Goal: Information Seeking & Learning: Check status

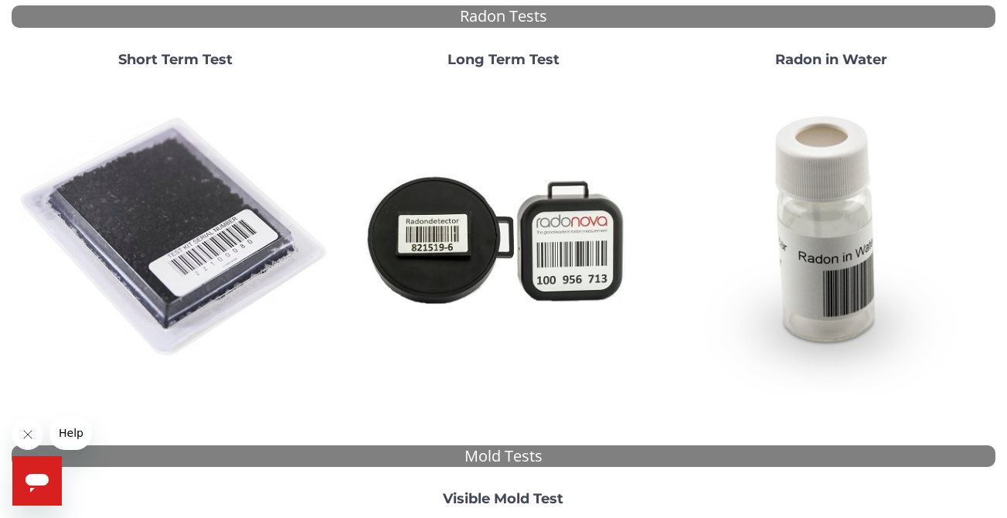
scroll to position [113, 0]
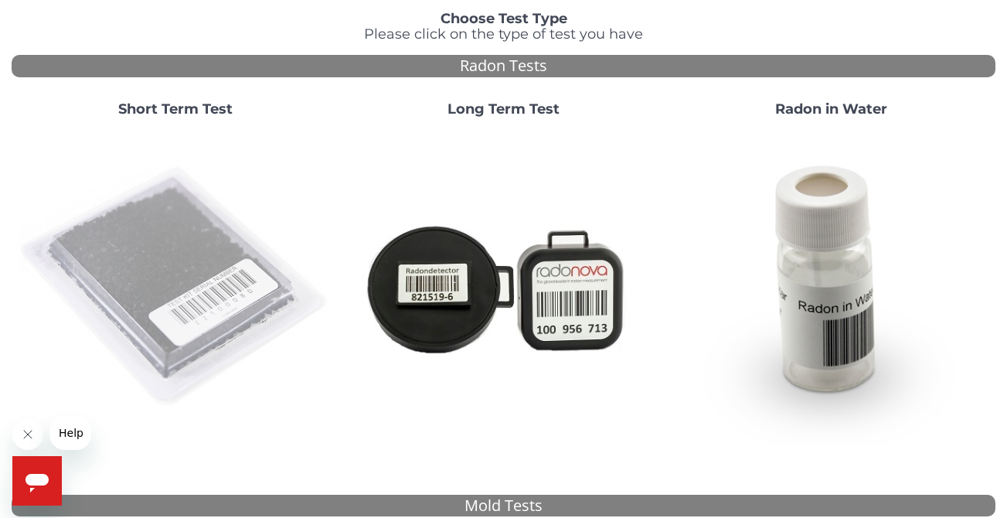
click at [222, 286] on img at bounding box center [175, 286] width 315 height 315
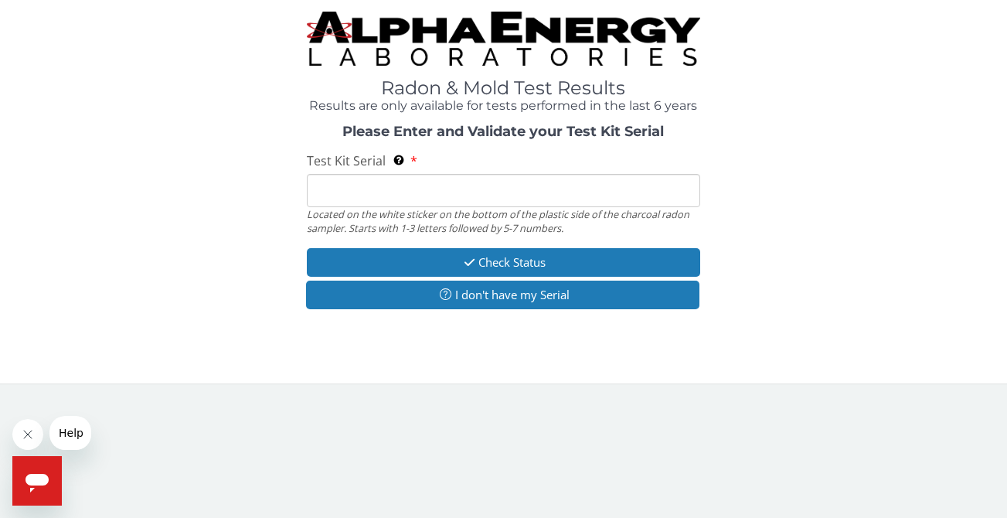
scroll to position [0, 0]
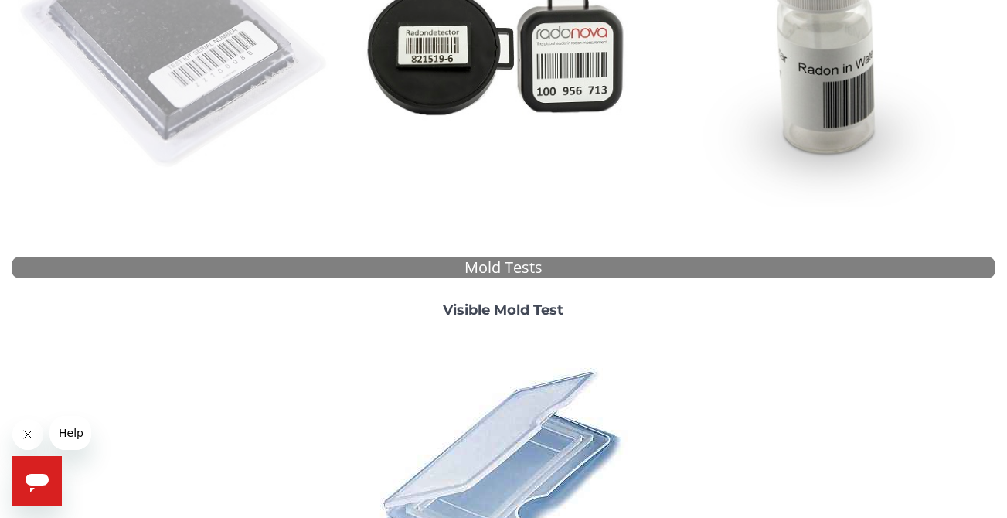
scroll to position [336, 0]
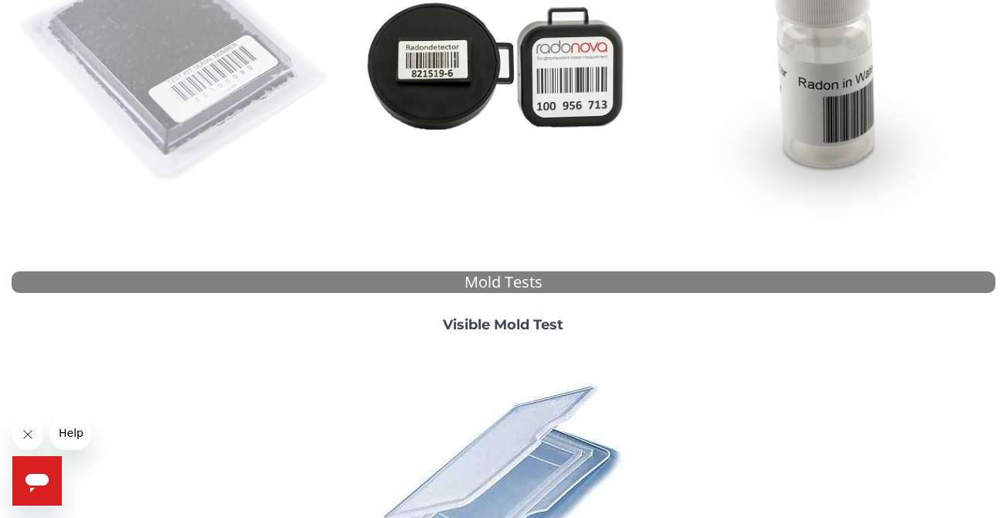
click at [199, 86] on img at bounding box center [175, 63] width 315 height 315
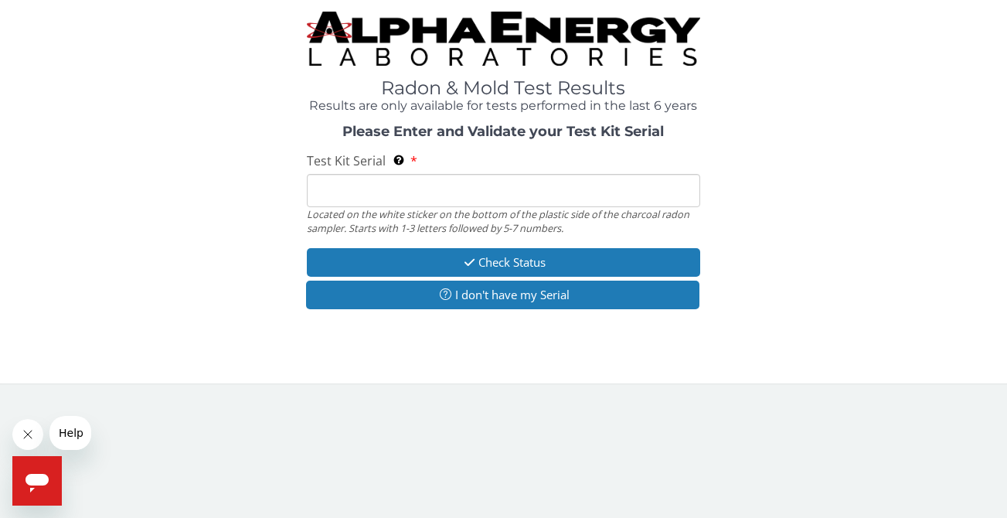
click at [388, 187] on input "Test Kit Serial Located on the white sticker on the bottom of the plastic side …" at bounding box center [503, 190] width 393 height 33
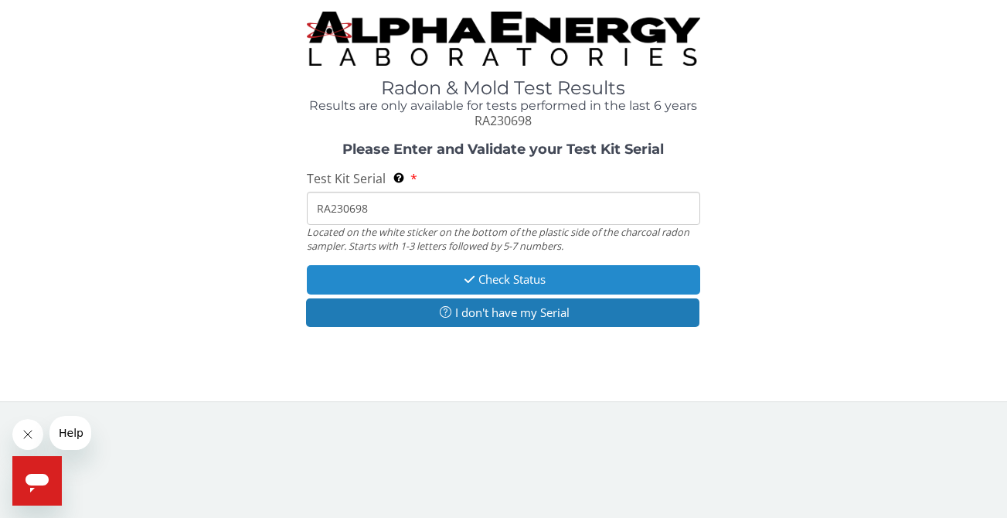
type input "RA230698"
click at [538, 280] on button "Check Status" at bounding box center [503, 279] width 393 height 29
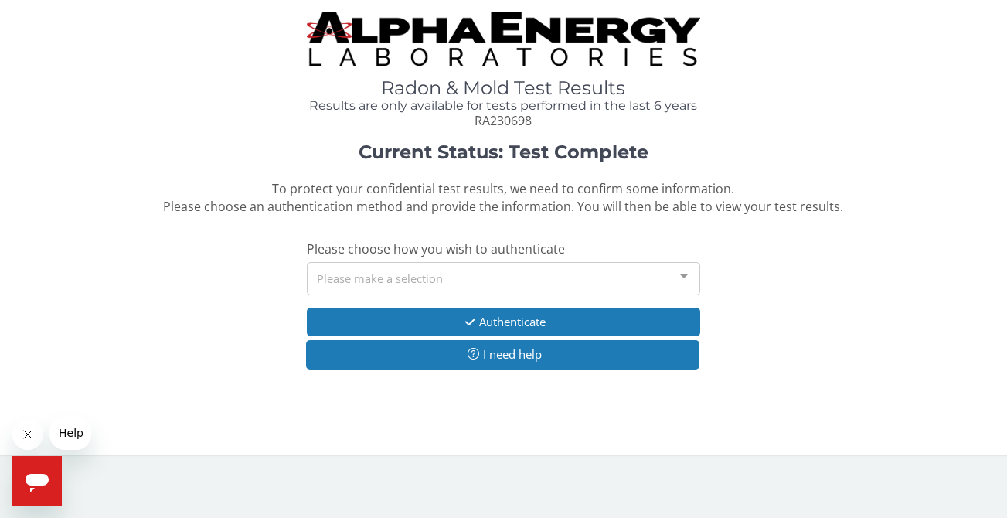
click at [616, 280] on div "Please make a selection" at bounding box center [503, 278] width 393 height 33
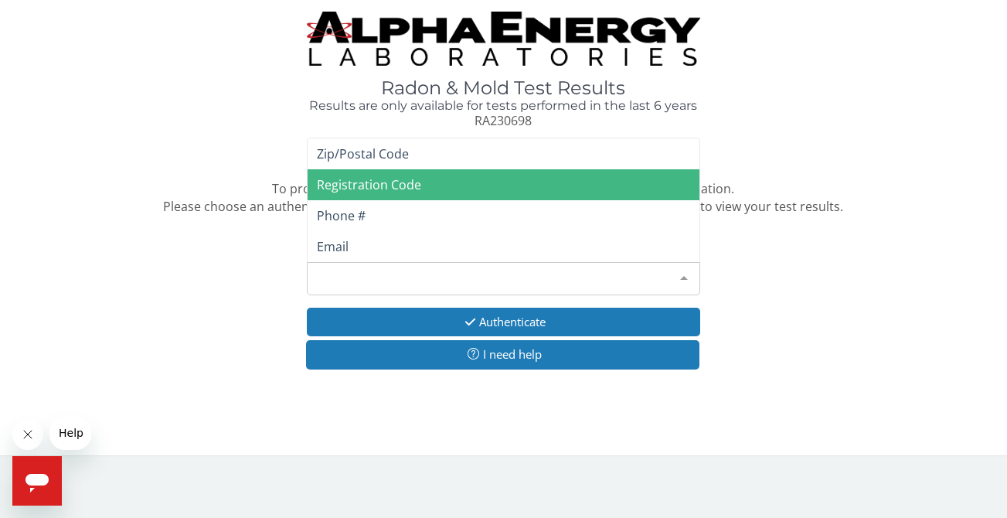
click at [589, 187] on span "Registration Code" at bounding box center [503, 184] width 392 height 31
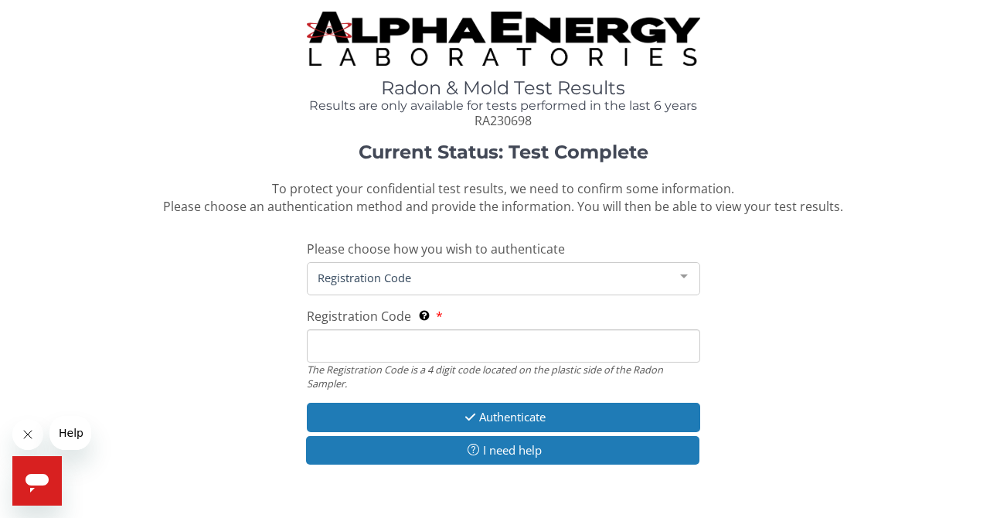
click at [440, 347] on input "Registration Code The Registration Code is a 4 digit code located on the plasti…" at bounding box center [503, 345] width 393 height 33
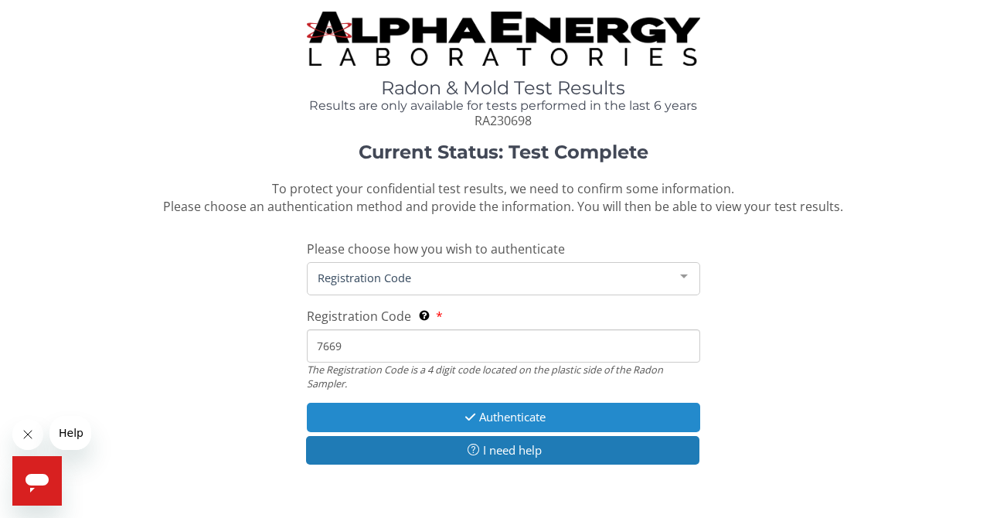
type input "7669"
click at [524, 418] on button "Authenticate" at bounding box center [503, 416] width 393 height 29
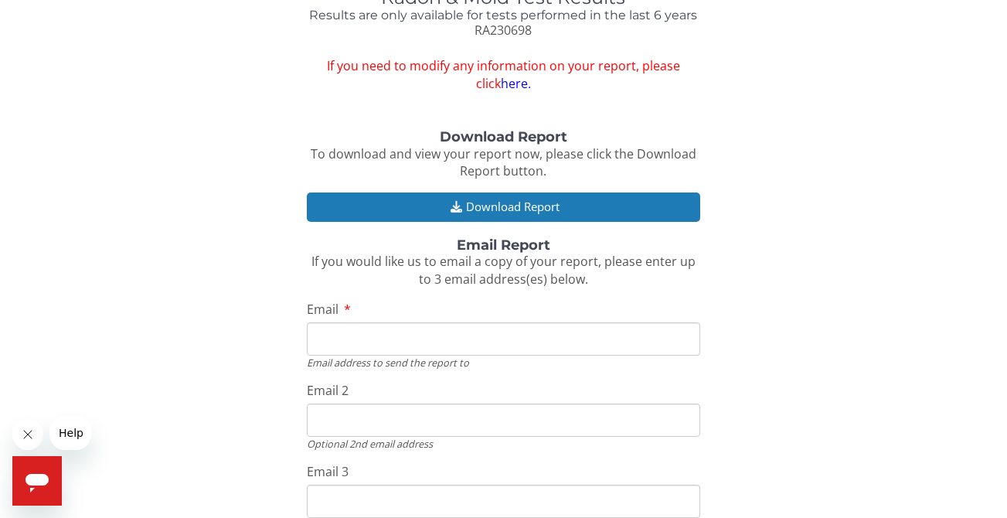
scroll to position [97, 0]
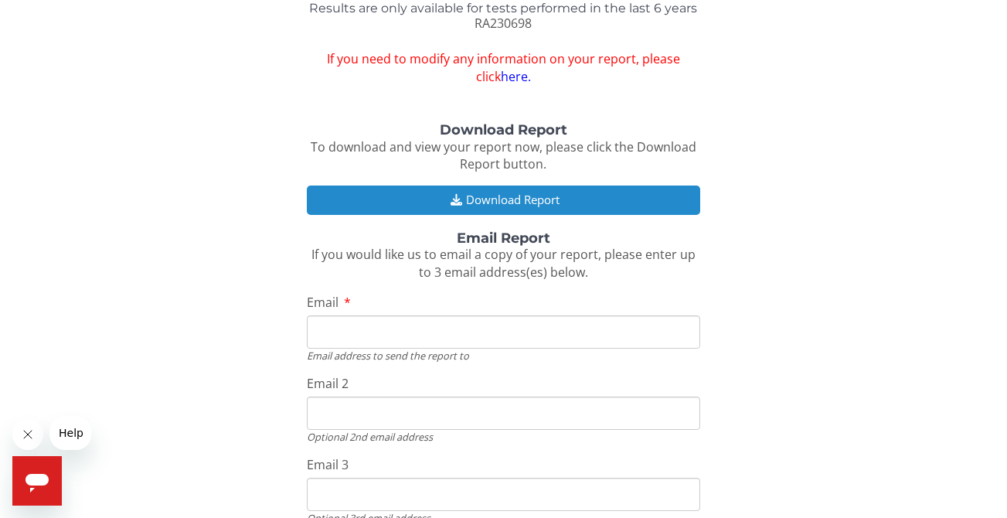
click at [498, 195] on button "Download Report" at bounding box center [503, 199] width 393 height 29
